Goal: Task Accomplishment & Management: Complete application form

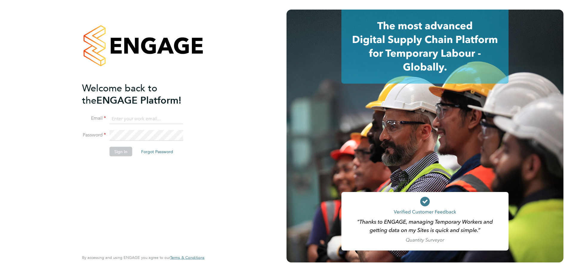
type input "d.murphy@oandb.co.uk"
click at [120, 164] on div "Welcome back to the ENGAGE Platform! Email d.murphy@oandb.co.uk Password Sign I…" at bounding box center [140, 166] width 116 height 168
click at [119, 148] on button "Sign In" at bounding box center [120, 151] width 23 height 10
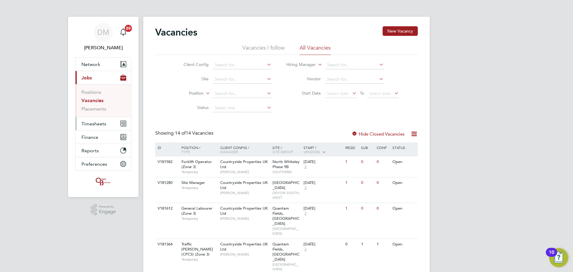
click at [101, 123] on span "Timesheets" at bounding box center [93, 124] width 25 height 6
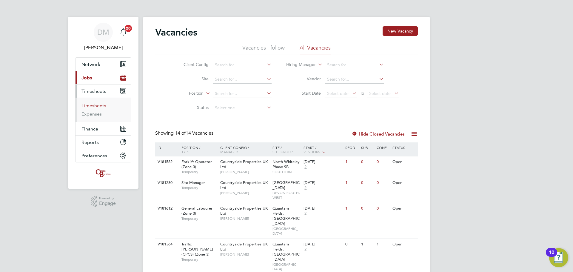
click at [96, 107] on link "Timesheets" at bounding box center [93, 106] width 25 height 6
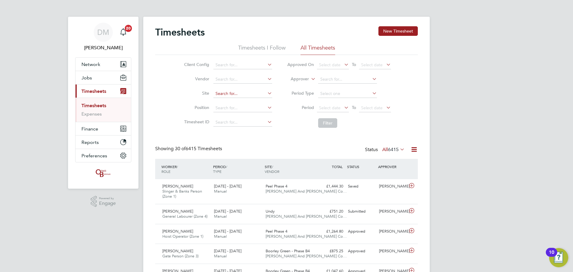
click at [226, 91] on input at bounding box center [242, 93] width 59 height 8
click at [233, 98] on li "Peel Phase 4" at bounding box center [242, 102] width 59 height 8
type input "Peel Phase 4"
click at [331, 125] on button "Filter" at bounding box center [327, 123] width 19 height 10
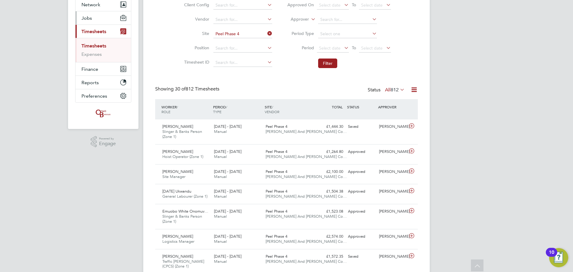
click at [98, 21] on button "Jobs" at bounding box center [102, 17] width 55 height 13
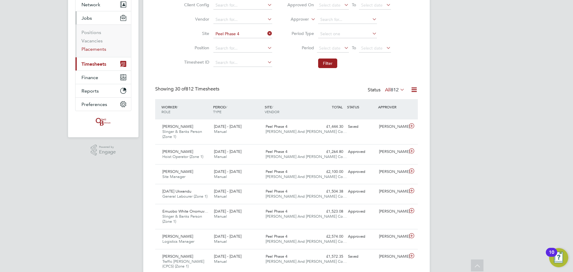
click at [93, 47] on link "Placements" at bounding box center [93, 49] width 25 height 6
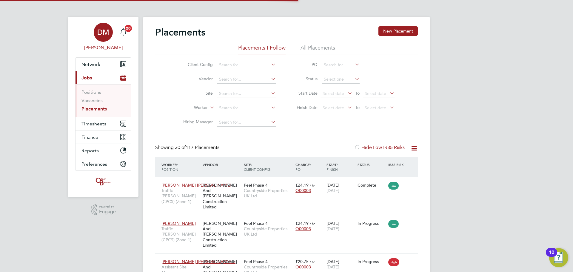
scroll to position [22, 52]
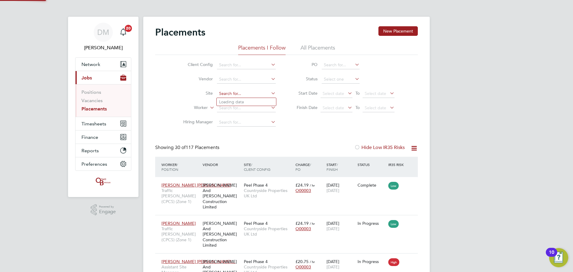
click at [231, 96] on input at bounding box center [246, 93] width 59 height 8
click at [243, 103] on li "Peel Phase 4" at bounding box center [245, 102] width 59 height 8
type input "Peel Phase 4"
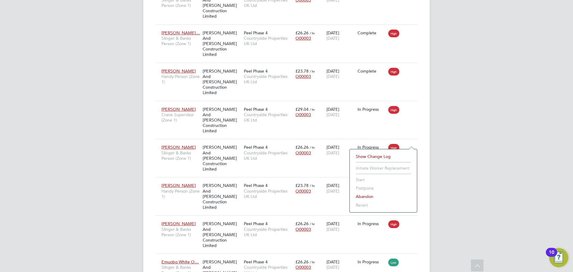
click at [107, 114] on div "DM Danielle Murphy Notifications 20 Applications: Network Team Members Business…" at bounding box center [286, 264] width 573 height 2511
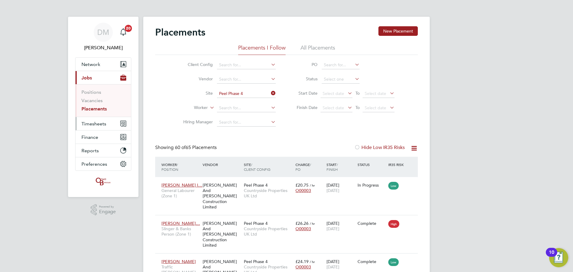
click at [105, 122] on span "Timesheets" at bounding box center [93, 124] width 25 height 6
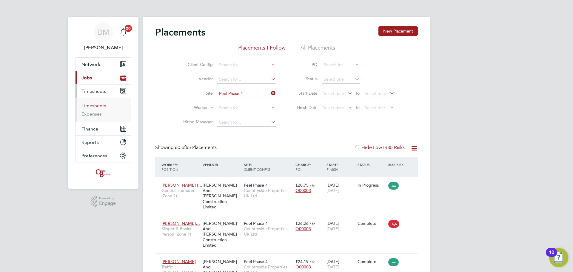
click at [103, 106] on link "Timesheets" at bounding box center [93, 106] width 25 height 6
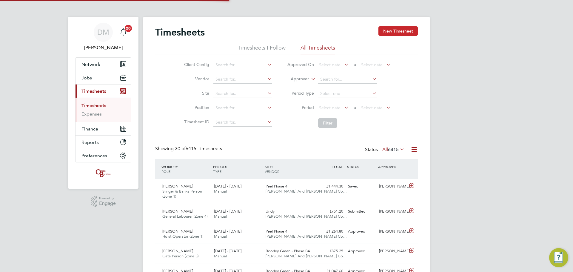
scroll to position [15, 52]
click at [392, 33] on button "New Timesheet" at bounding box center [397, 31] width 39 height 10
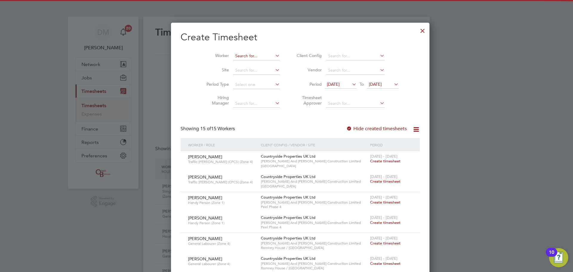
click at [233, 55] on input at bounding box center [256, 56] width 47 height 8
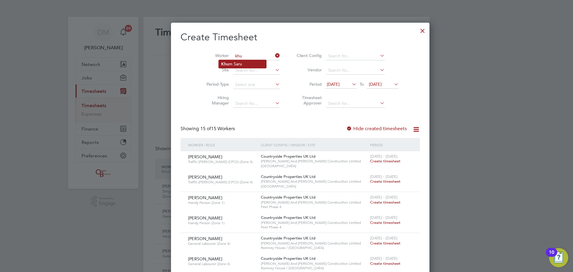
click at [225, 62] on b "Khu" at bounding box center [225, 63] width 8 height 5
type input "Khum Saru"
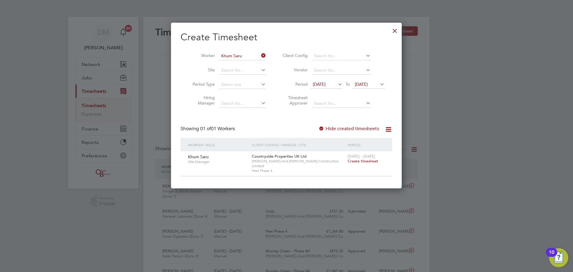
click at [356, 163] on div "22 - 28 Sep 2025 Create timesheet" at bounding box center [366, 159] width 40 height 16
click at [357, 163] on span "Create timesheet" at bounding box center [362, 160] width 30 height 5
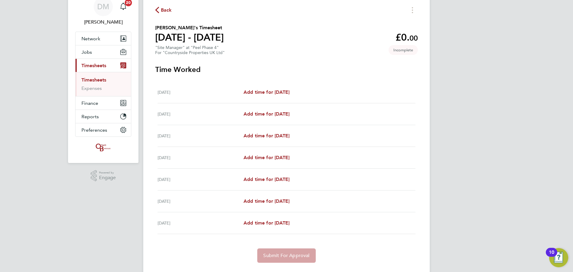
scroll to position [40, 0]
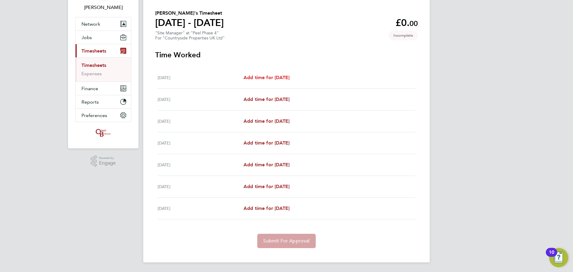
click at [286, 75] on span "Add time for Mon 22 Sep" at bounding box center [266, 78] width 46 height 6
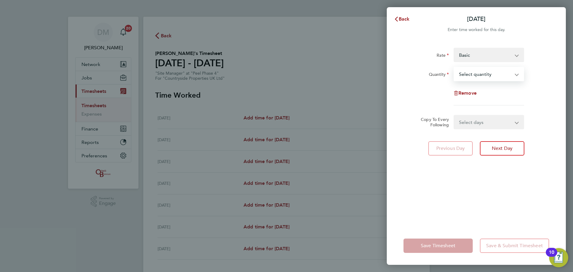
click at [491, 74] on select "Select quantity 0.5 1" at bounding box center [485, 73] width 62 height 13
select select "1"
click at [454, 67] on select "Select quantity 0.5 1" at bounding box center [485, 73] width 62 height 13
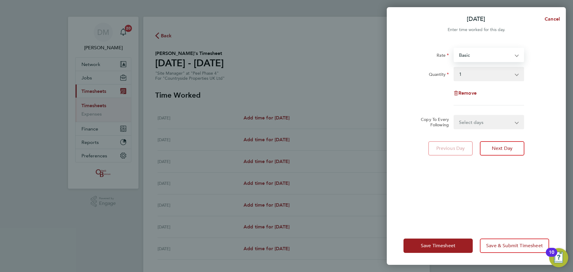
click at [502, 58] on select "Basic" at bounding box center [485, 54] width 62 height 13
click at [509, 57] on select "Basic" at bounding box center [485, 54] width 62 height 13
click at [515, 147] on button "Next Day" at bounding box center [501, 148] width 44 height 14
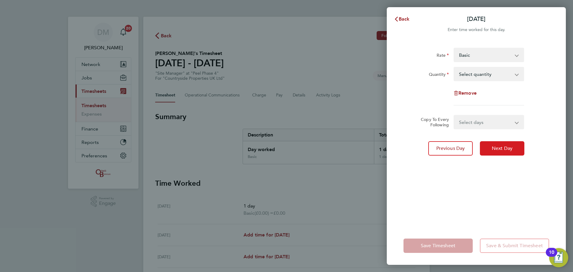
click at [505, 146] on span "Next Day" at bounding box center [501, 148] width 21 height 6
click at [284, 147] on div "Back Wed 24 Sep Enter time worked for this day. Rate Basic Quantity Select quan…" at bounding box center [286, 136] width 573 height 272
click at [491, 60] on select "Basic" at bounding box center [485, 54] width 62 height 13
click at [491, 78] on select "Select quantity 0.5 1" at bounding box center [485, 73] width 62 height 13
select select "1"
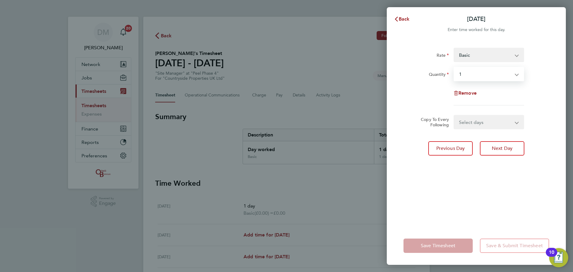
click at [454, 67] on select "Select quantity 0.5 1" at bounding box center [485, 73] width 62 height 13
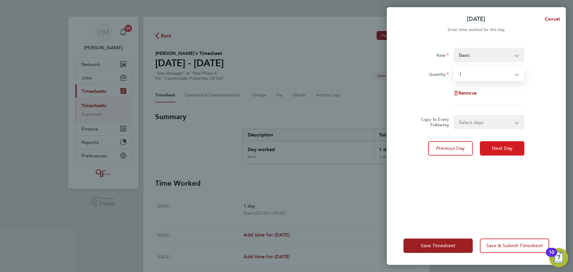
click at [496, 153] on button "Next Day" at bounding box center [501, 148] width 44 height 14
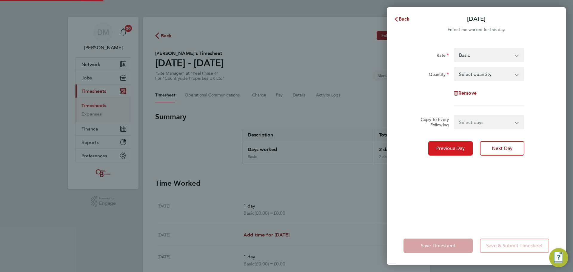
click at [455, 149] on span "Previous Day" at bounding box center [450, 148] width 29 height 6
select select "1"
click at [455, 149] on span "Previous Day" at bounding box center [450, 148] width 29 height 6
click at [474, 67] on div "Select quantity 0.5 1" at bounding box center [488, 74] width 70 height 14
click at [479, 82] on div "Rate Basic Quantity Select quantity 0.5 1 Remove" at bounding box center [476, 77] width 146 height 58
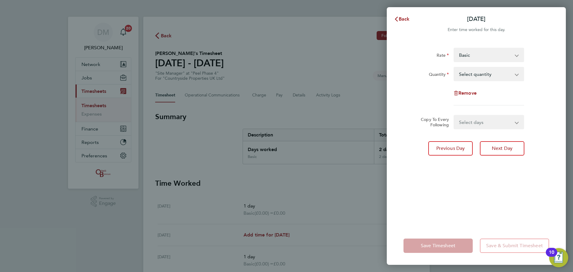
click at [482, 79] on select "Select quantity 0.5 1" at bounding box center [485, 73] width 62 height 13
select select "1"
click at [454, 67] on select "Select quantity 0.5 1" at bounding box center [485, 73] width 62 height 13
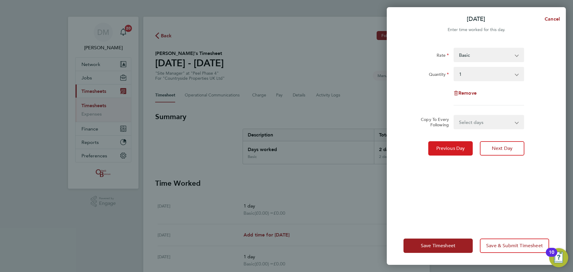
click at [445, 148] on span "Previous Day" at bounding box center [450, 148] width 29 height 6
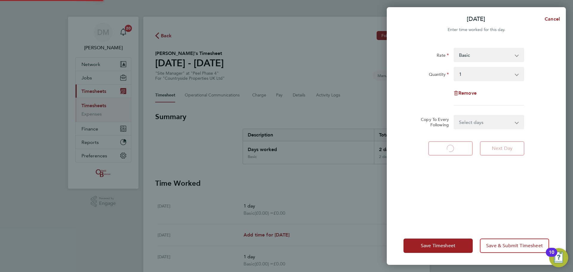
select select "1"
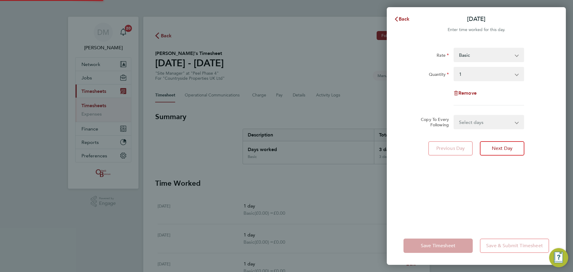
click at [445, 148] on app-form-button "Previous Day" at bounding box center [452, 148] width 48 height 14
click at [496, 154] on button "Next Day" at bounding box center [501, 148] width 44 height 14
select select "1"
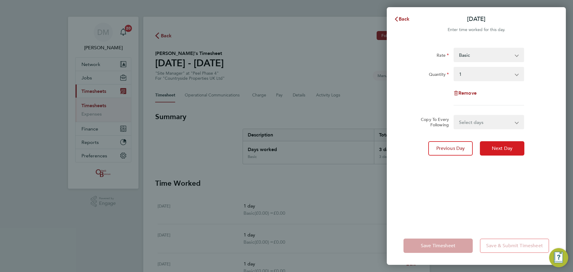
click at [496, 154] on button "Next Day" at bounding box center [501, 148] width 44 height 14
select select "1"
click at [496, 154] on button "Next Day" at bounding box center [501, 148] width 44 height 14
click at [489, 77] on select "Select quantity 0.5 1" at bounding box center [485, 73] width 62 height 13
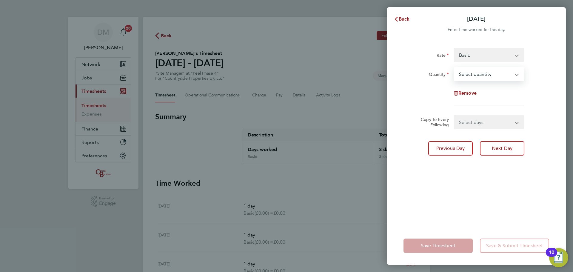
select select "1"
click at [454, 67] on select "Select quantity 0.5 1" at bounding box center [485, 73] width 62 height 13
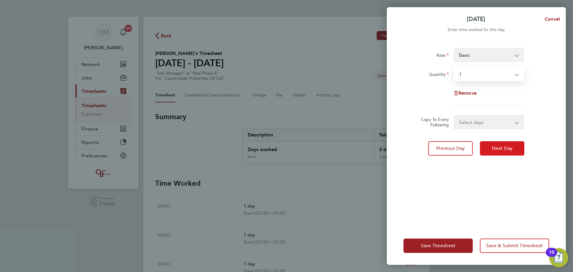
click at [494, 152] on button "Next Day" at bounding box center [501, 148] width 44 height 14
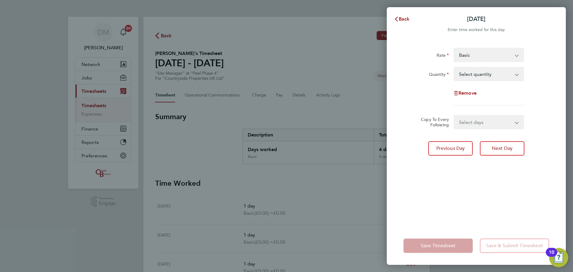
click at [485, 76] on select "Select quantity 0.5 1" at bounding box center [485, 73] width 62 height 13
select select "1"
click at [454, 67] on select "Select quantity 0.5 1" at bounding box center [485, 73] width 62 height 13
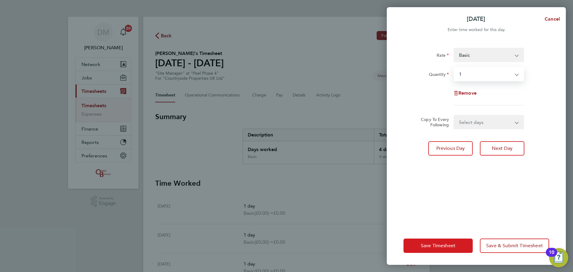
click at [458, 242] on button "Save Timesheet" at bounding box center [437, 245] width 69 height 14
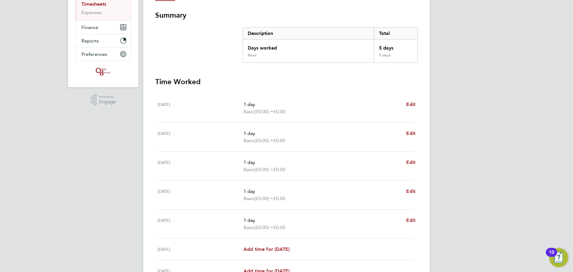
scroll to position [164, 0]
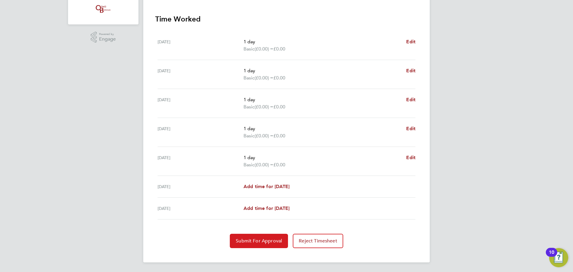
click at [258, 243] on span "Submit For Approval" at bounding box center [259, 241] width 46 height 6
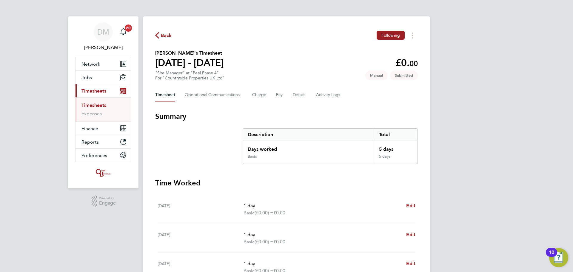
scroll to position [0, 0]
click at [93, 106] on link "Timesheets" at bounding box center [93, 106] width 25 height 6
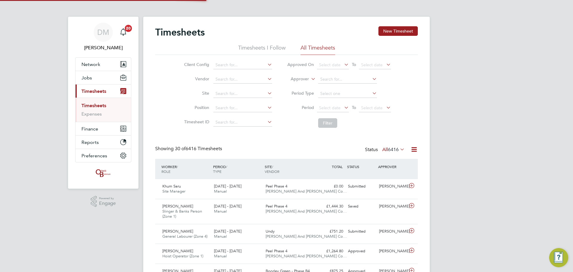
scroll to position [15, 52]
click at [256, 187] on div "22 - 28 Sep 2025 Manual" at bounding box center [237, 188] width 52 height 15
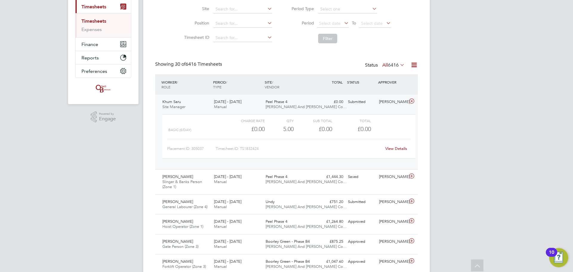
click at [227, 93] on div "WORKER / ROLE WORKER / PERIOD PERIOD / TYPE SITE / VENDOR TOTAL TOTAL / STATUS …" at bounding box center [286, 84] width 262 height 20
click at [226, 98] on div "22 - 28 Sep 2025 Manual" at bounding box center [237, 104] width 52 height 15
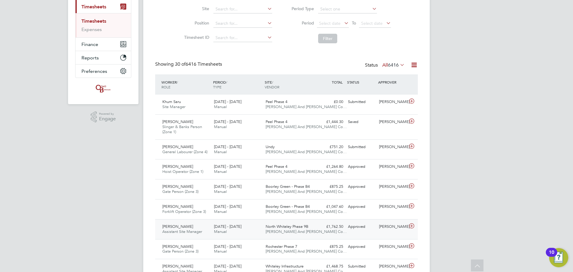
click at [333, 233] on div "Carl Spencer Assistant Site Manager 22 - 28 Sep 2025 22 - 28 Sep 2025 Manual No…" at bounding box center [286, 229] width 262 height 20
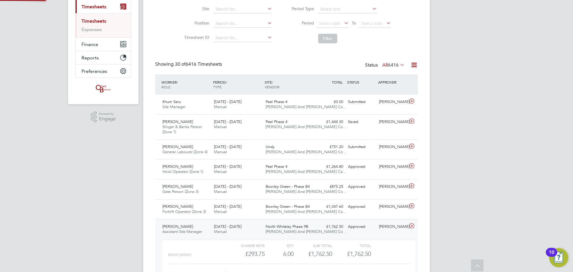
scroll to position [10, 58]
click at [178, 226] on span "[PERSON_NAME]" at bounding box center [177, 226] width 31 height 5
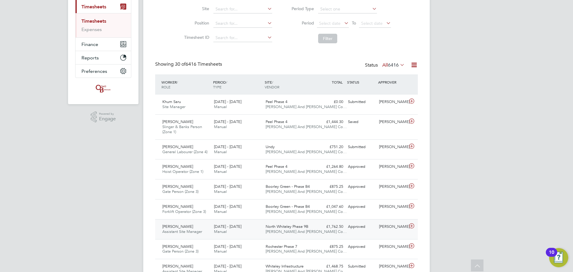
click at [178, 226] on span "[PERSON_NAME]" at bounding box center [177, 226] width 31 height 5
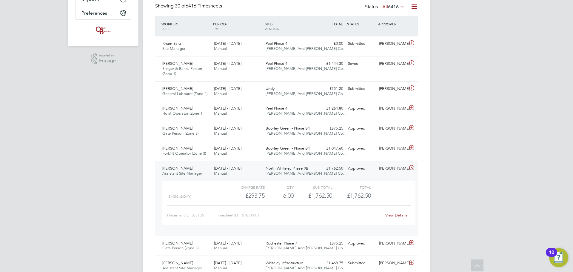
scroll to position [233, 0]
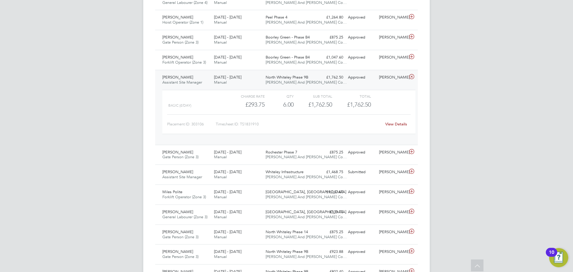
click at [386, 127] on div "View Details" at bounding box center [395, 124] width 29 height 10
click at [387, 125] on link "View Details" at bounding box center [396, 123] width 22 height 5
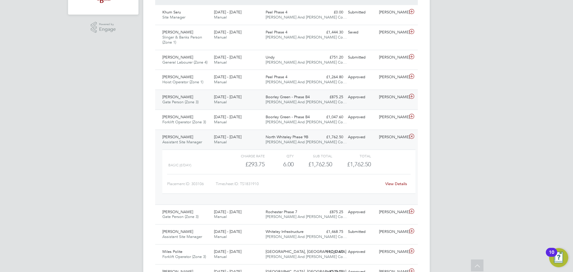
scroll to position [0, 0]
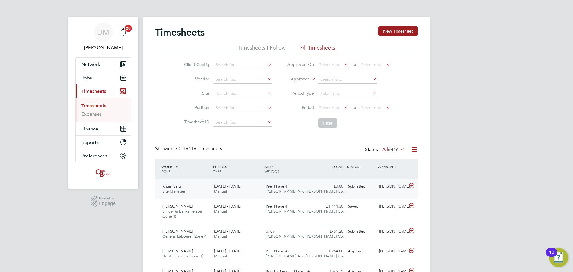
click at [183, 186] on div "Khum Saru Site Manager 22 - 28 Sep 2025" at bounding box center [186, 188] width 52 height 15
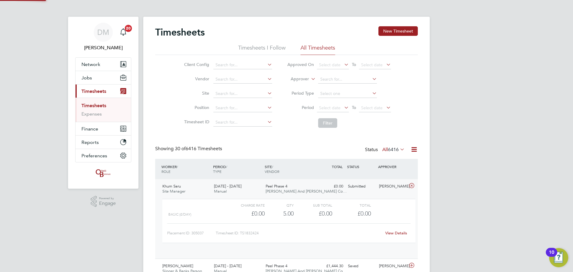
scroll to position [10, 58]
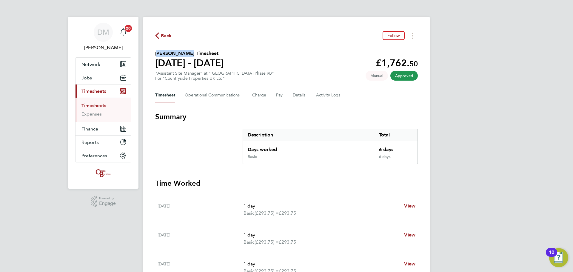
drag, startPoint x: 155, startPoint y: 52, endPoint x: 183, endPoint y: 53, distance: 27.7
click at [183, 53] on h2 "Carl Spencer's Timesheet" at bounding box center [189, 53] width 69 height 7
copy h2 "[PERSON_NAME]"
click at [261, 97] on button "Charge" at bounding box center [259, 95] width 14 height 14
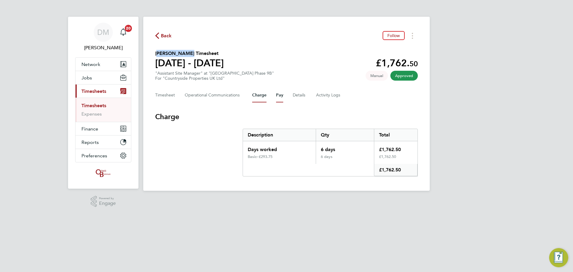
click at [276, 96] on button "Pay" at bounding box center [279, 95] width 7 height 14
click at [293, 96] on button "Details" at bounding box center [300, 95] width 14 height 14
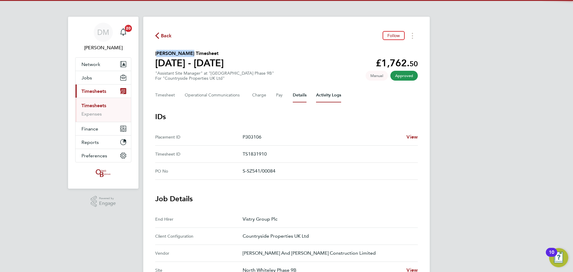
click at [327, 96] on Logs-tab "Activity Logs" at bounding box center [328, 95] width 25 height 14
